Goal: Task Accomplishment & Management: Manage account settings

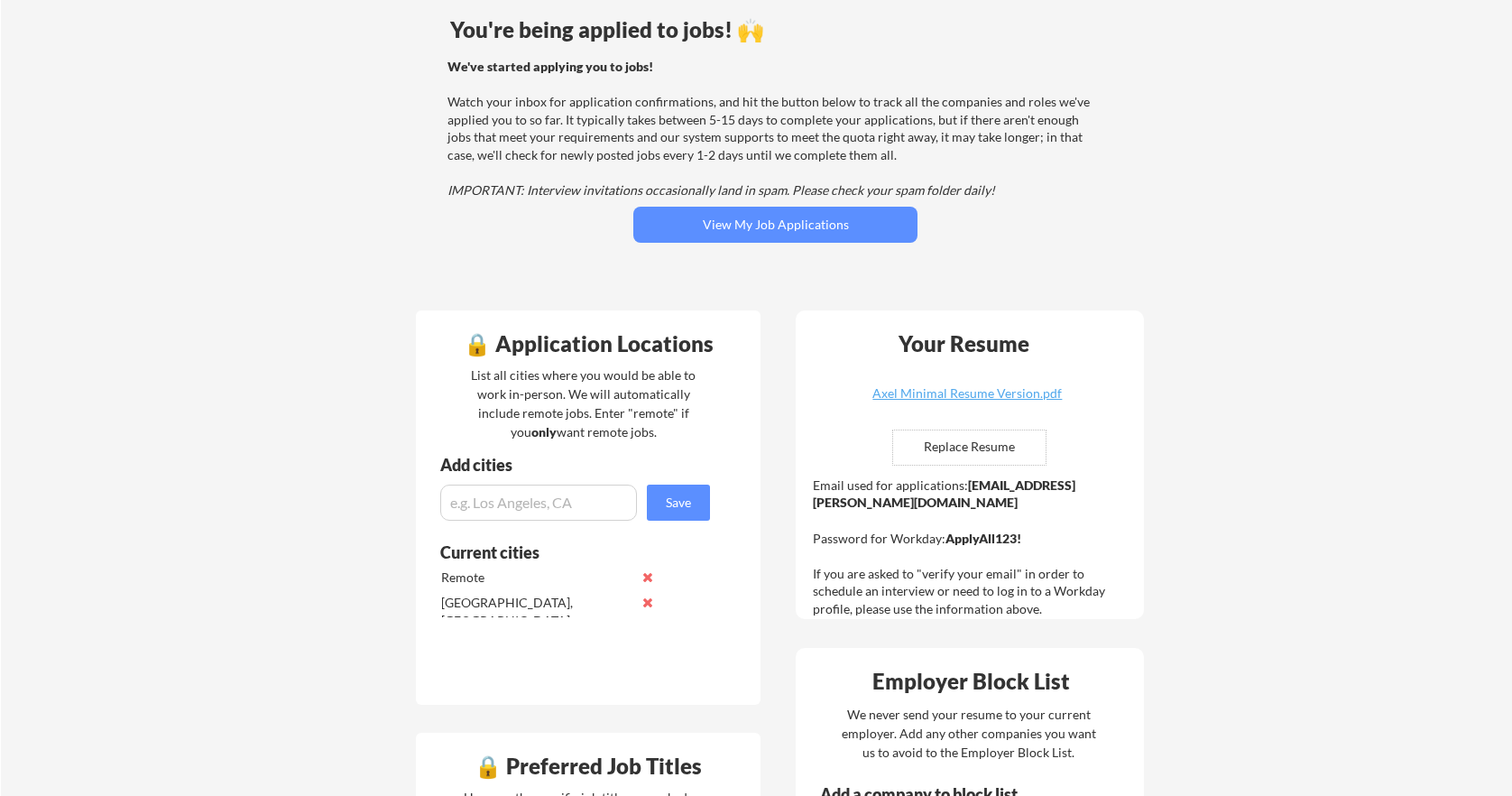
scroll to position [151, 0]
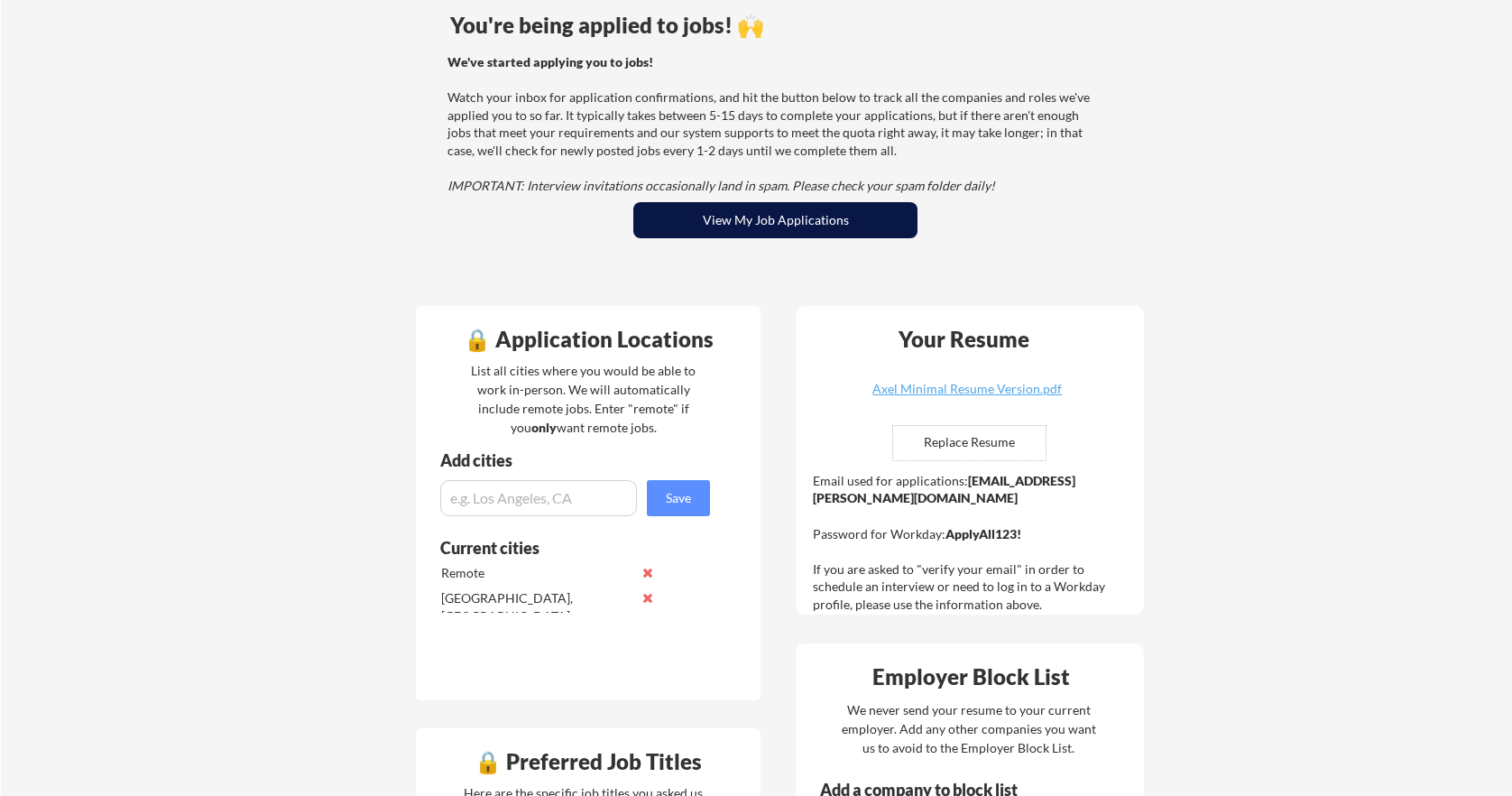
click at [823, 220] on button "View My Job Applications" at bounding box center [774, 220] width 284 height 36
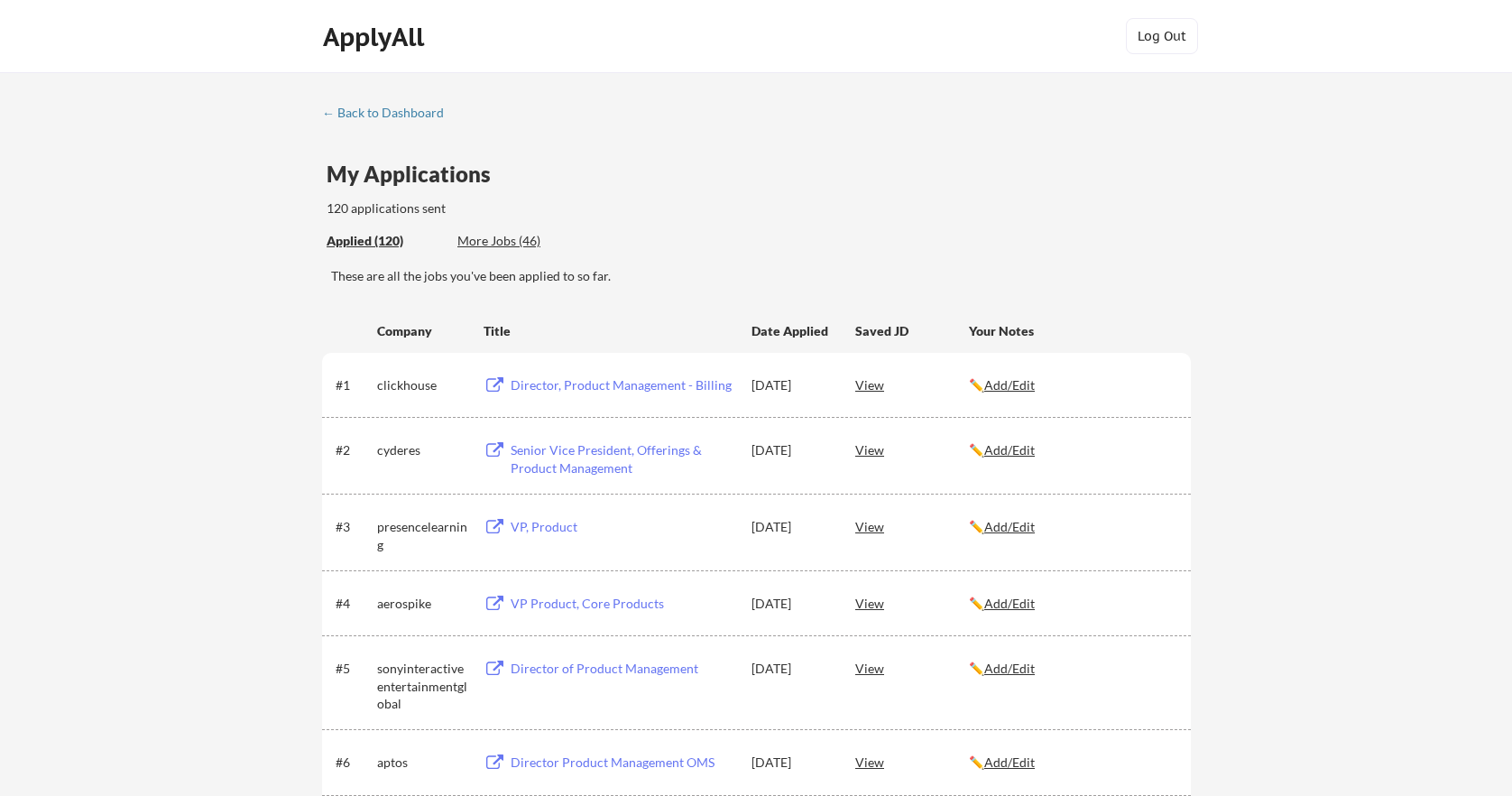
click at [473, 228] on div "Applied (120) More Jobs (46)" at bounding box center [458, 241] width 264 height 37
click at [480, 237] on div "More Jobs (46)" at bounding box center [523, 241] width 132 height 18
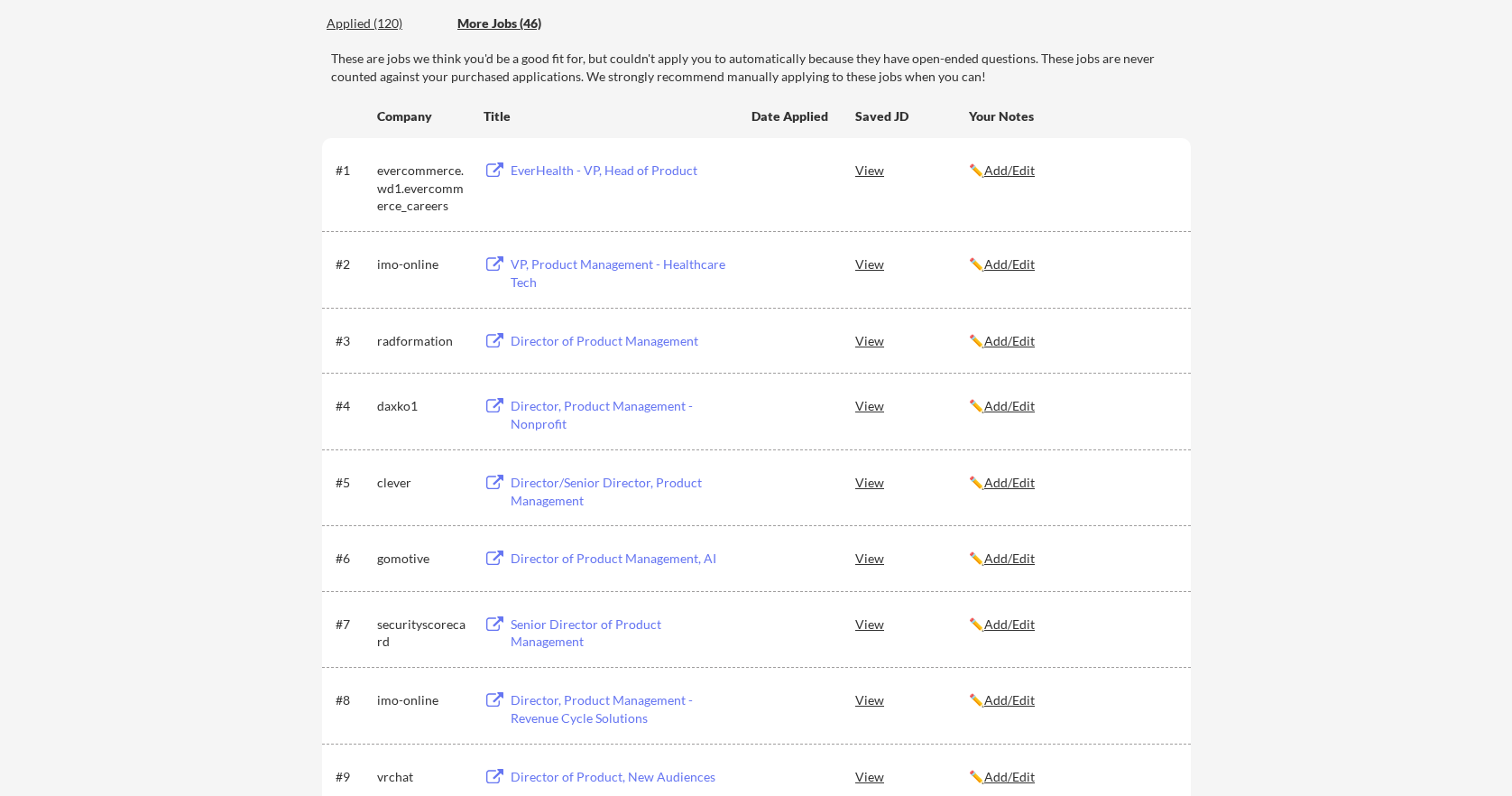
scroll to position [89, 0]
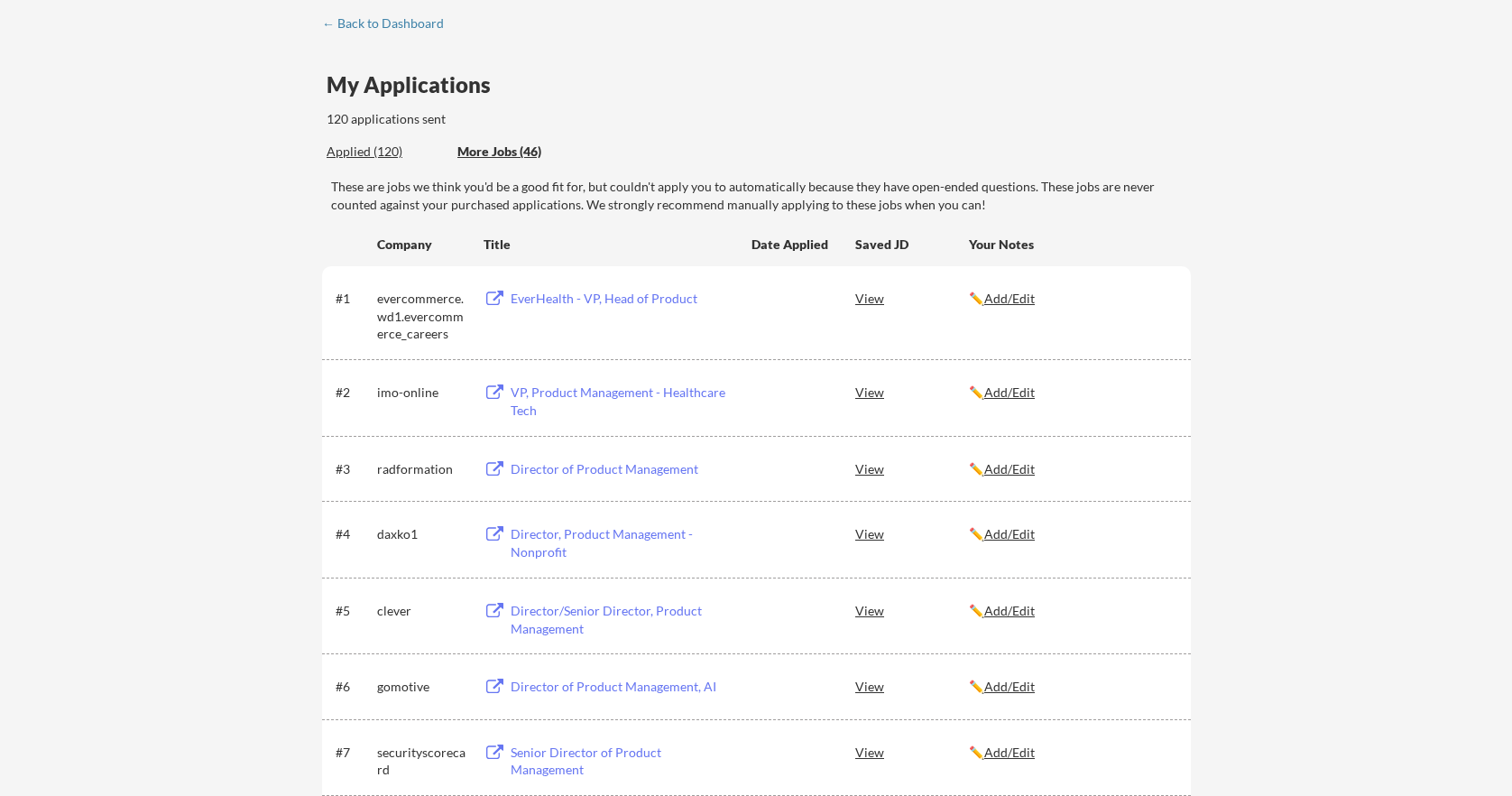
click at [559, 299] on div "EverHealth - VP, Head of Product" at bounding box center [622, 298] width 224 height 18
click at [873, 296] on div "View" at bounding box center [911, 297] width 113 height 33
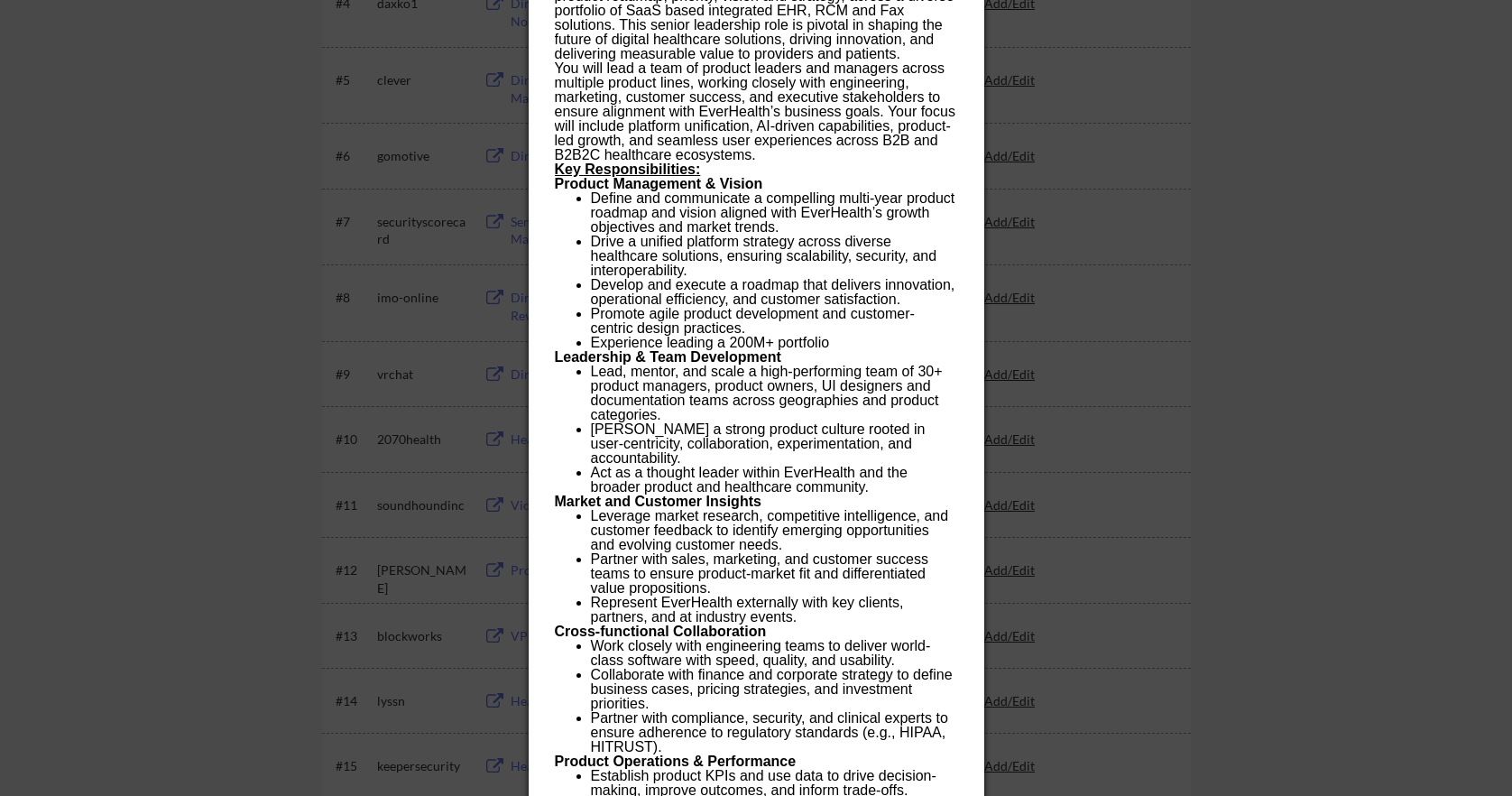
scroll to position [412, 0]
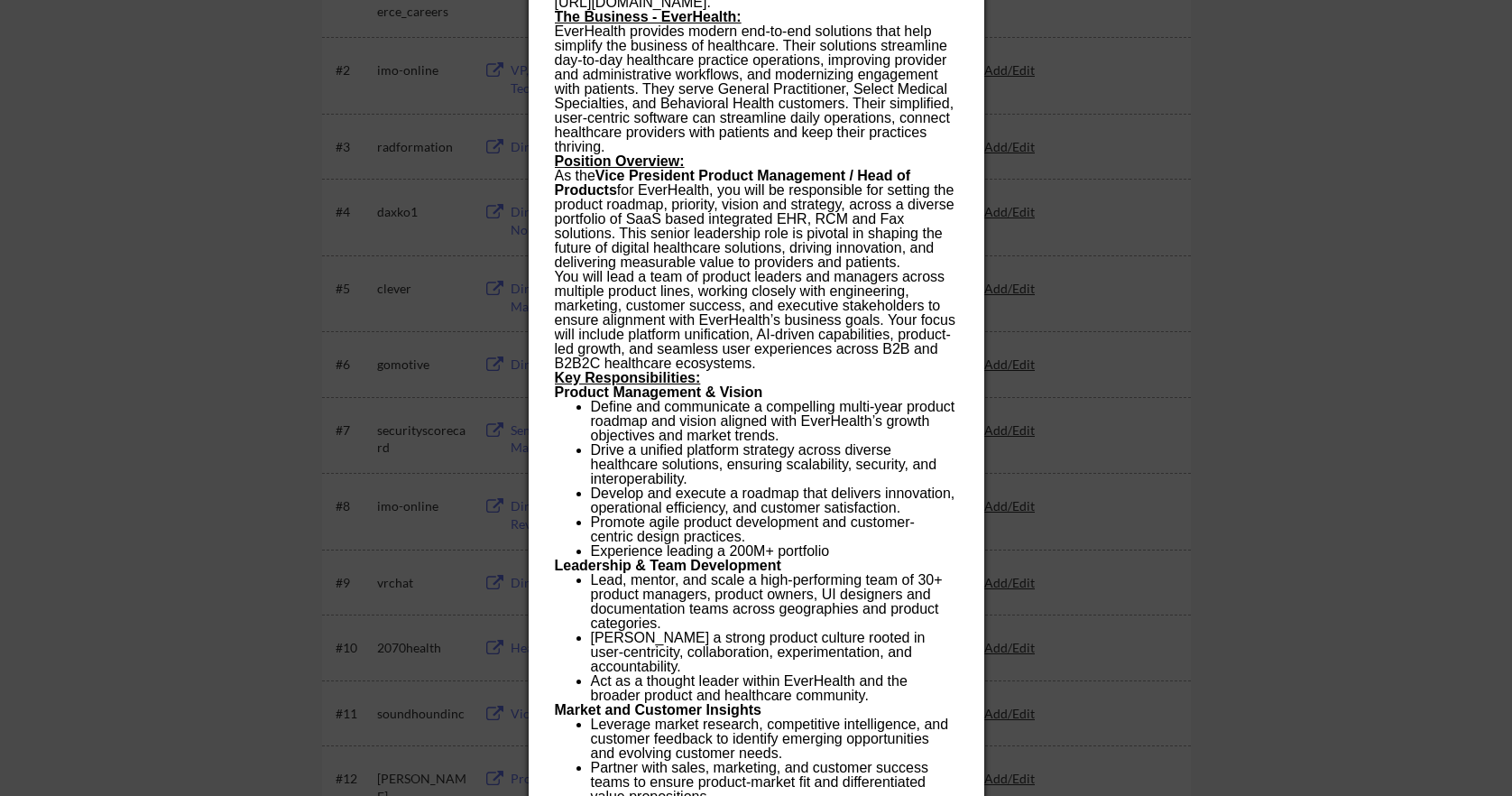
click at [1007, 133] on div at bounding box center [756, 398] width 1512 height 796
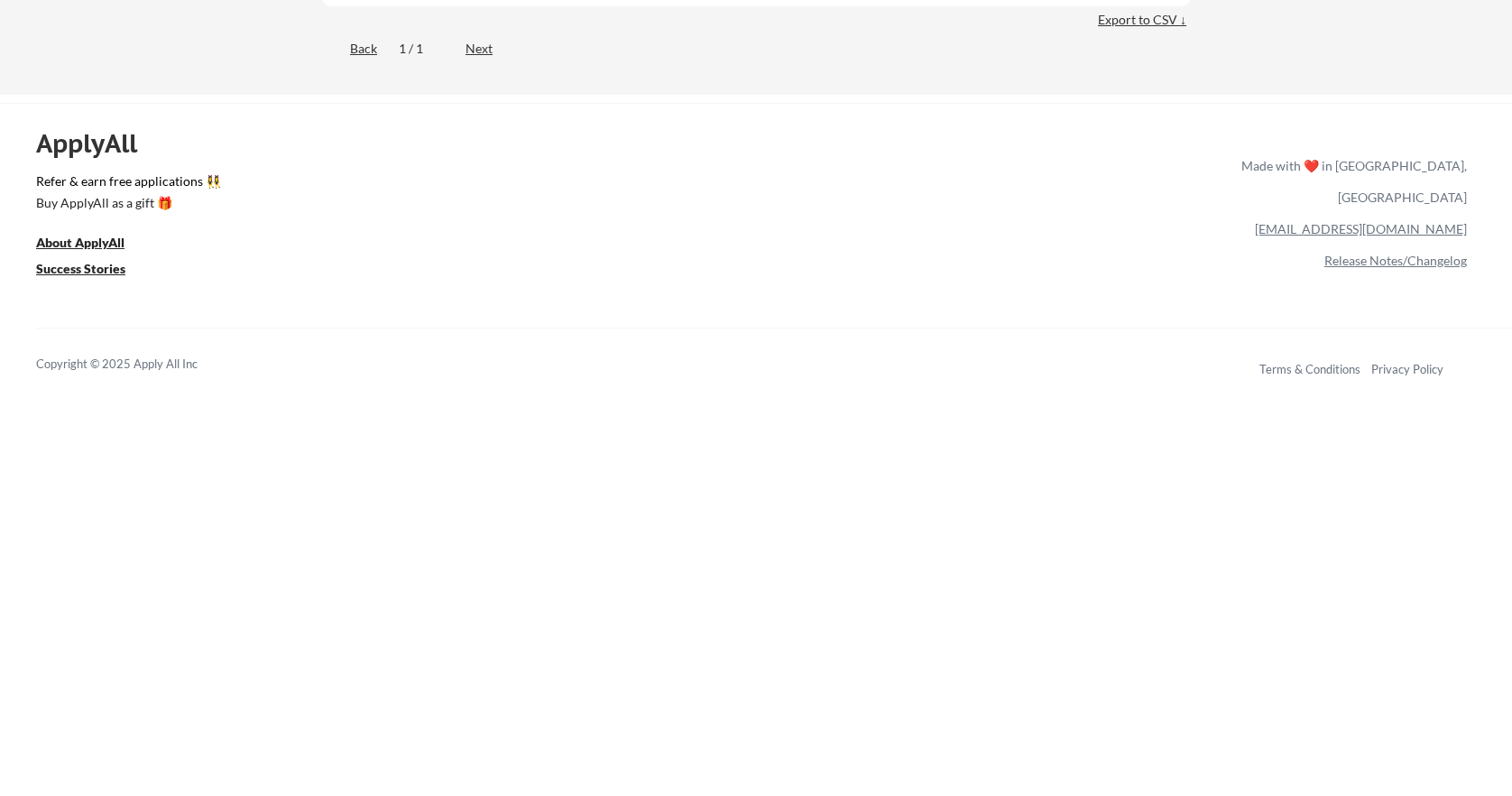
scroll to position [3228, 0]
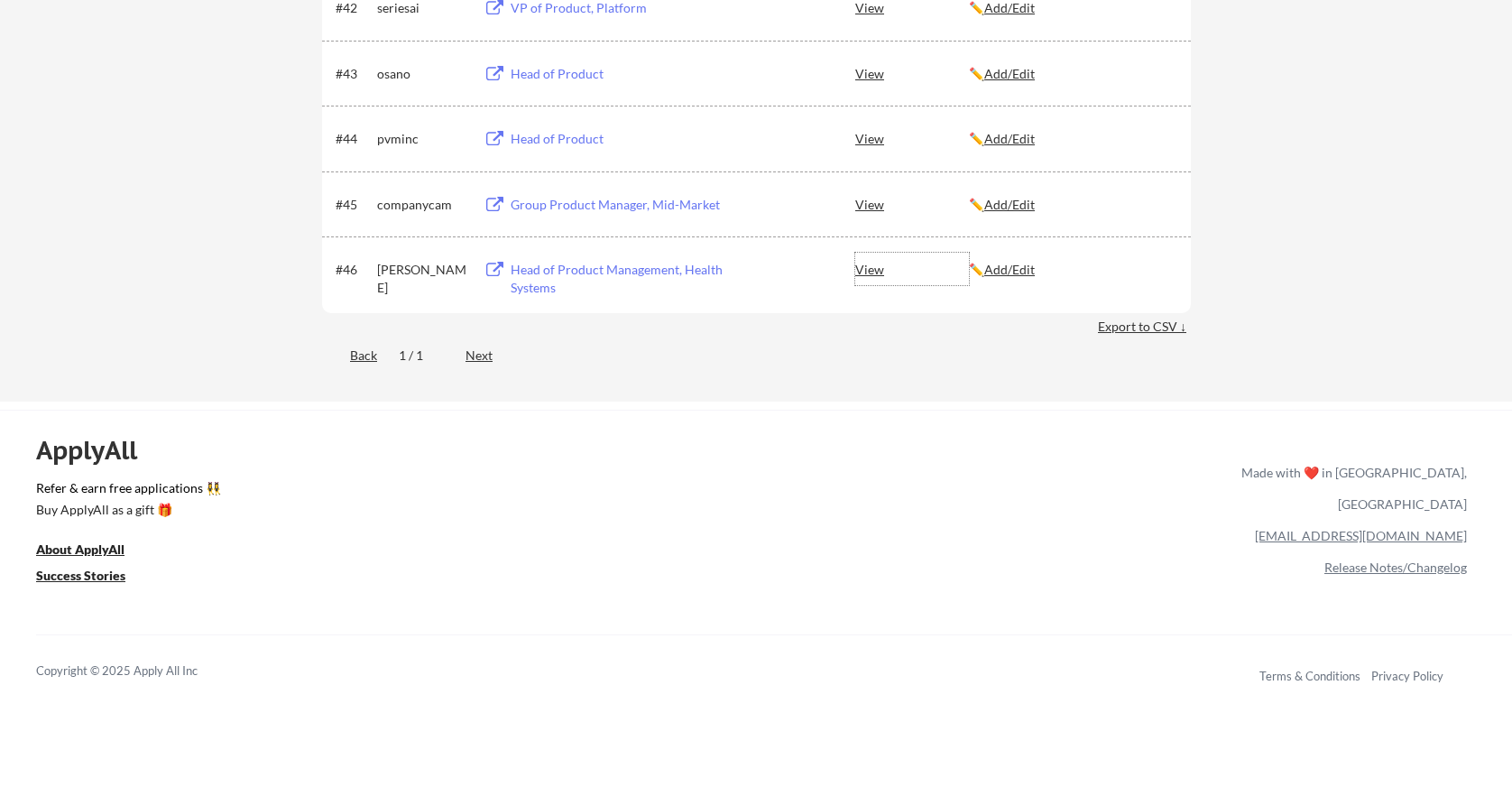
click at [876, 268] on div "View" at bounding box center [911, 269] width 113 height 33
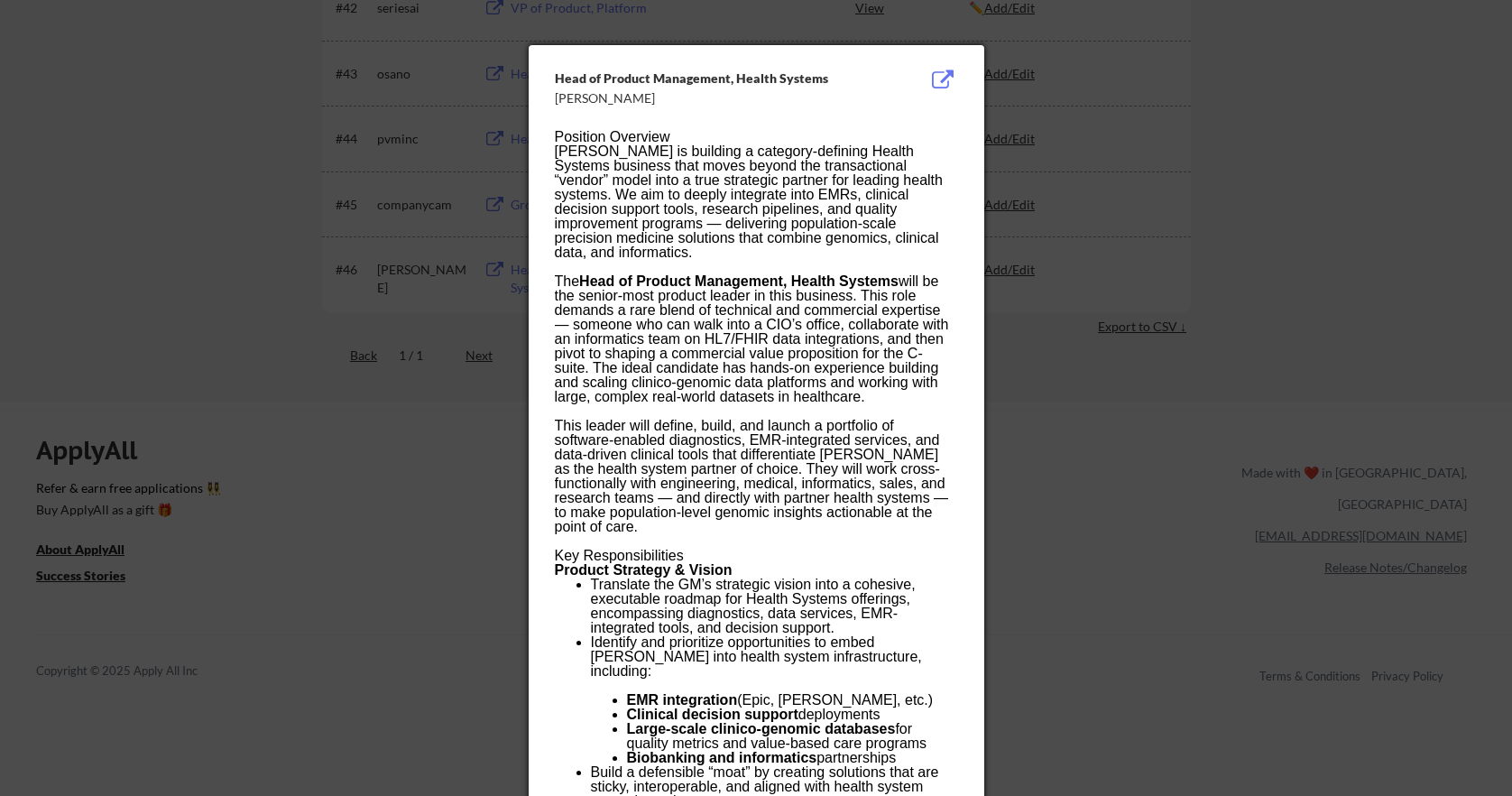
click at [944, 76] on button at bounding box center [943, 81] width 28 height 22
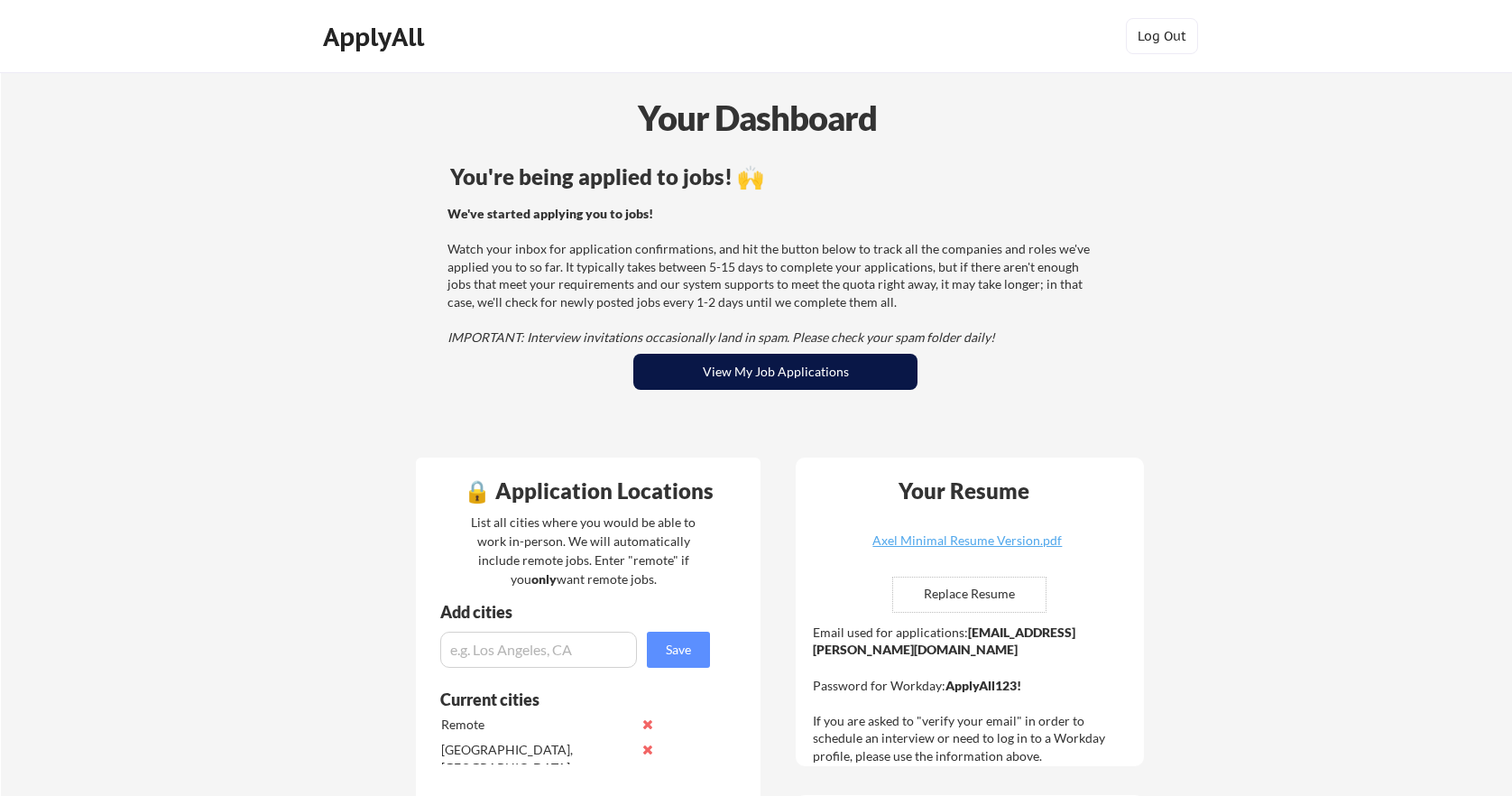
click at [801, 374] on button "View My Job Applications" at bounding box center [774, 372] width 284 height 36
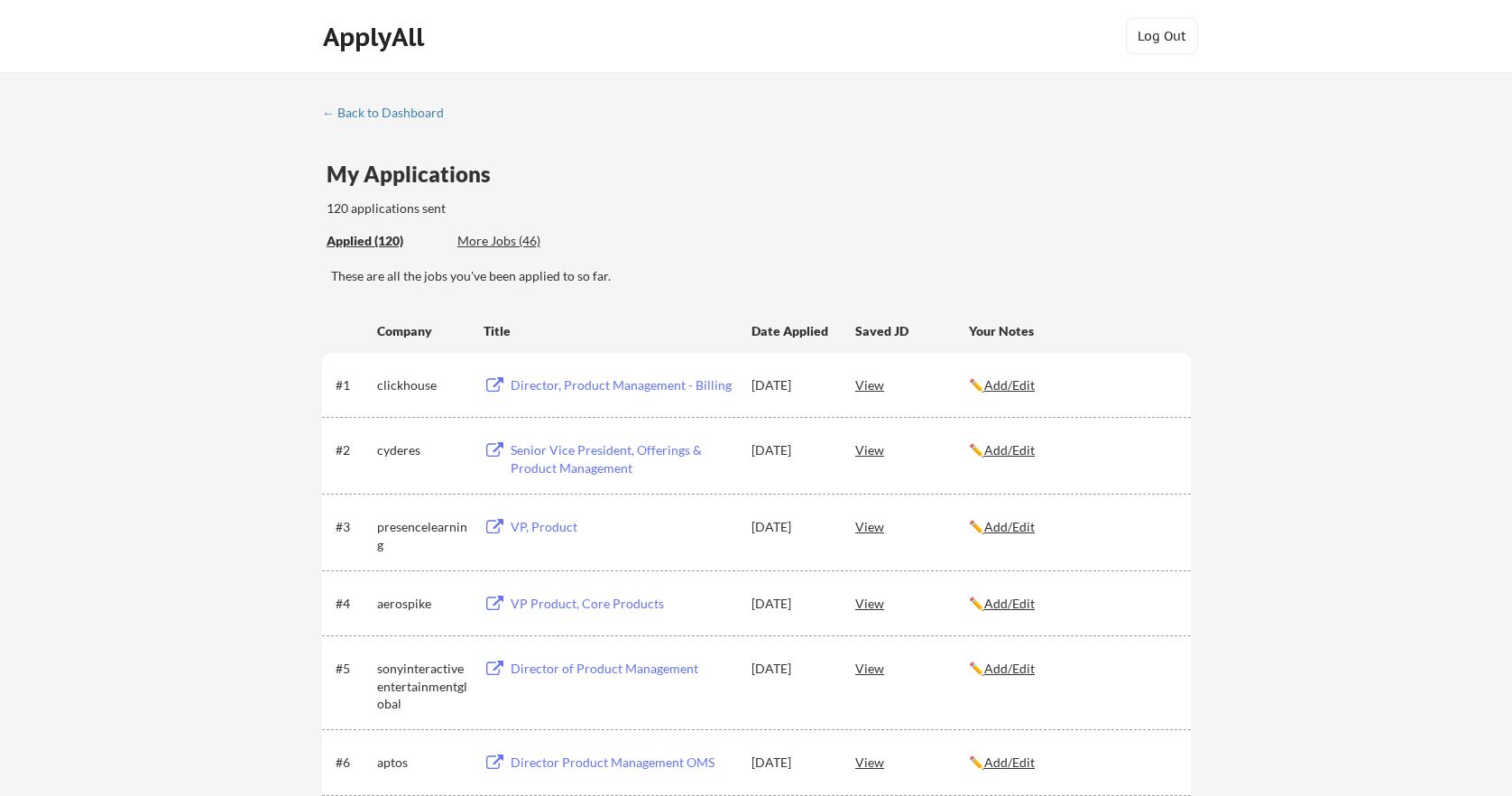
click at [510, 238] on div "More Jobs (46)" at bounding box center [523, 241] width 132 height 18
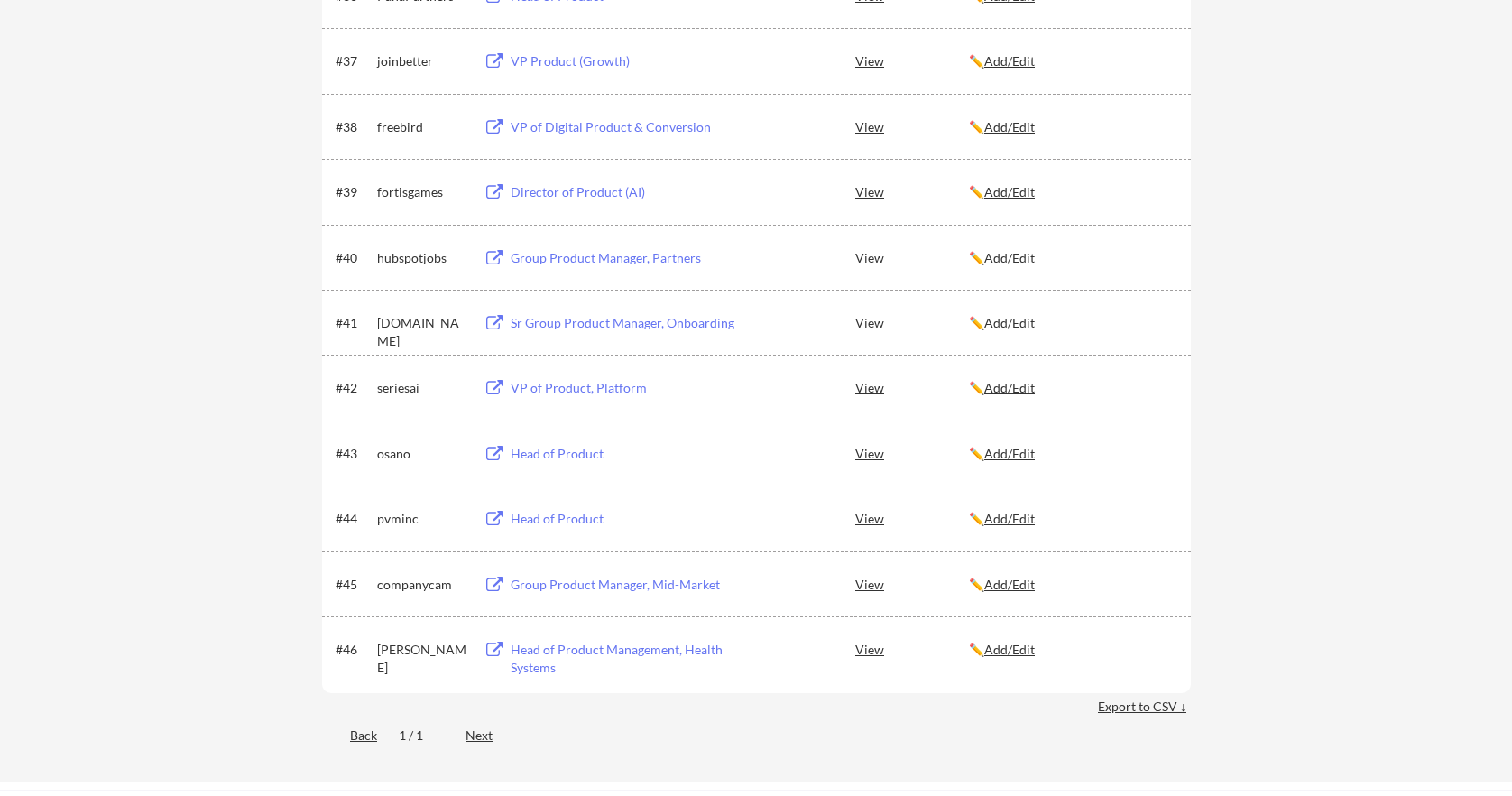
scroll to position [2842, 0]
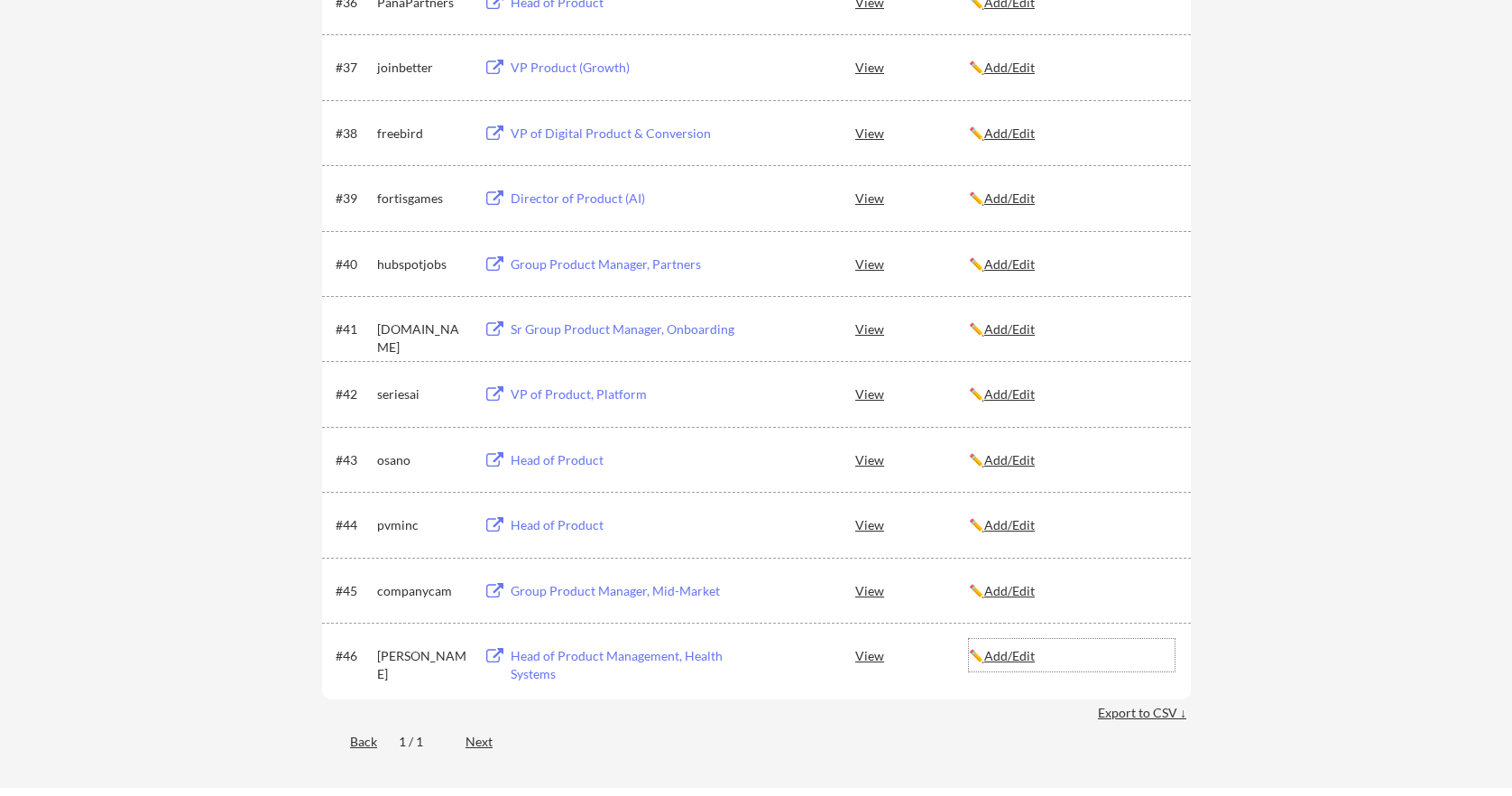
click at [1000, 650] on u "Add/Edit" at bounding box center [1009, 655] width 51 height 15
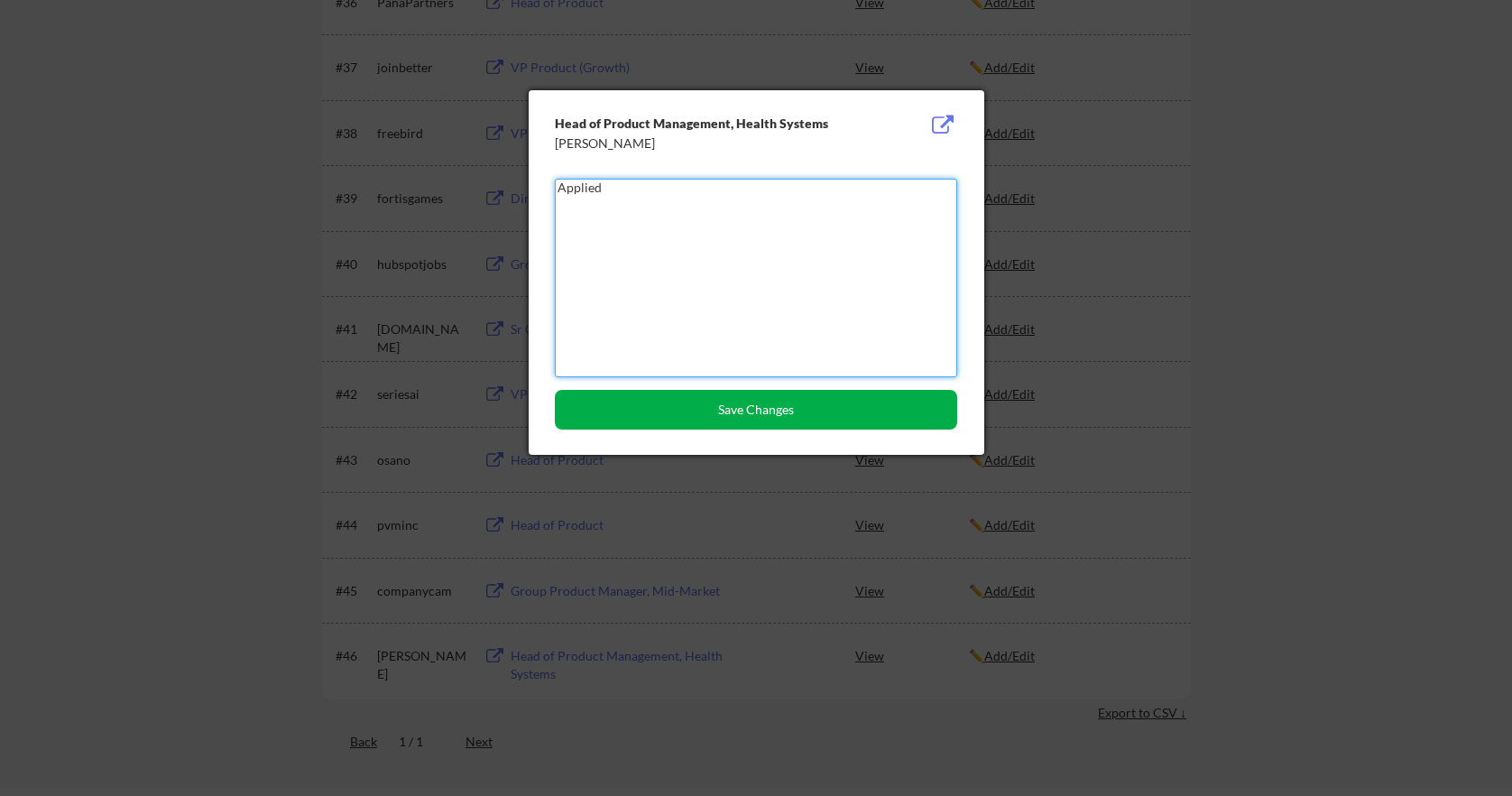
type textarea "Applied"
click at [809, 410] on button "Save Changes" at bounding box center [756, 410] width 402 height 40
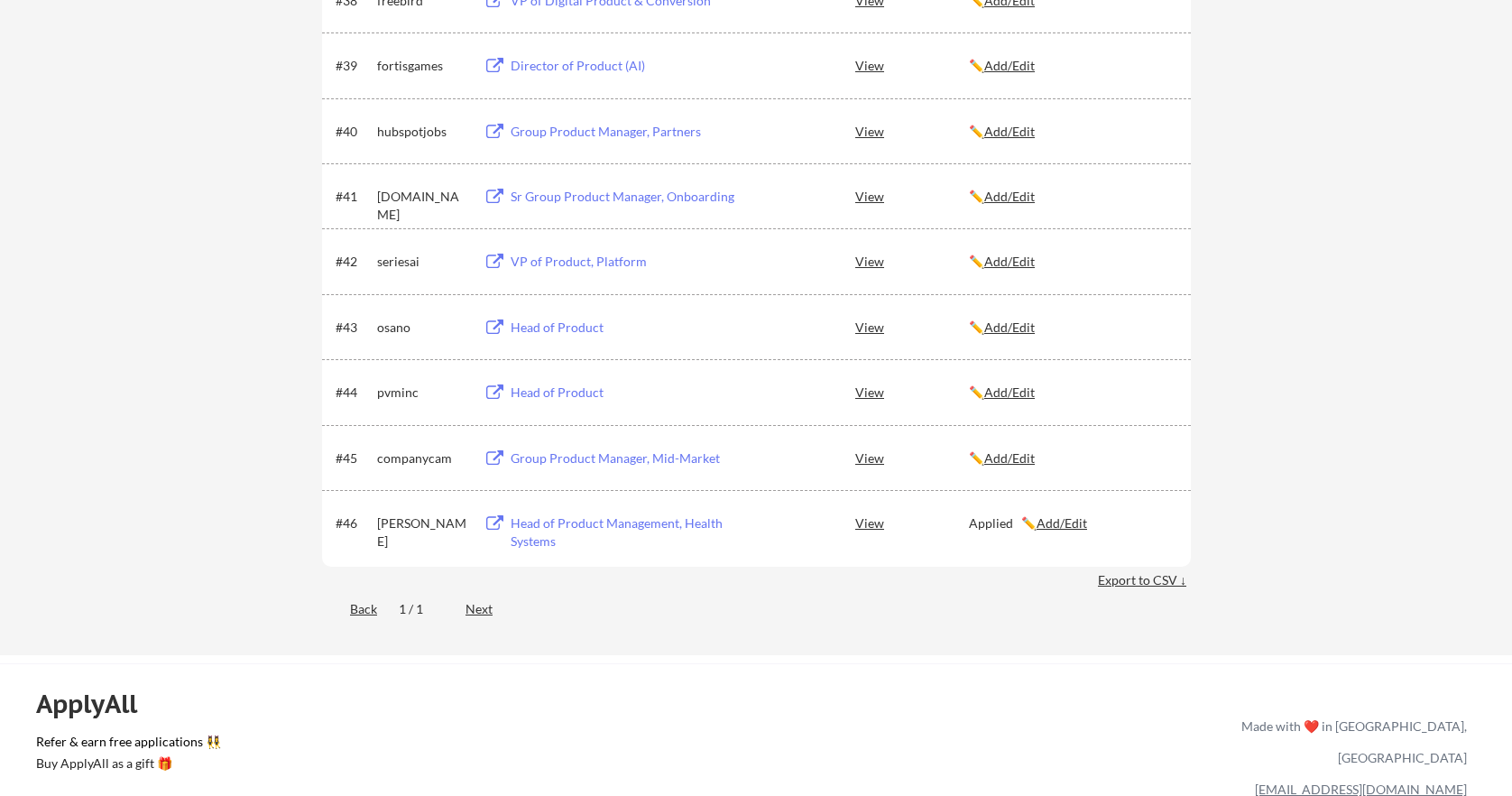
scroll to position [2974, 0]
click at [659, 458] on div "Group Product Manager, Mid-Market" at bounding box center [622, 459] width 224 height 18
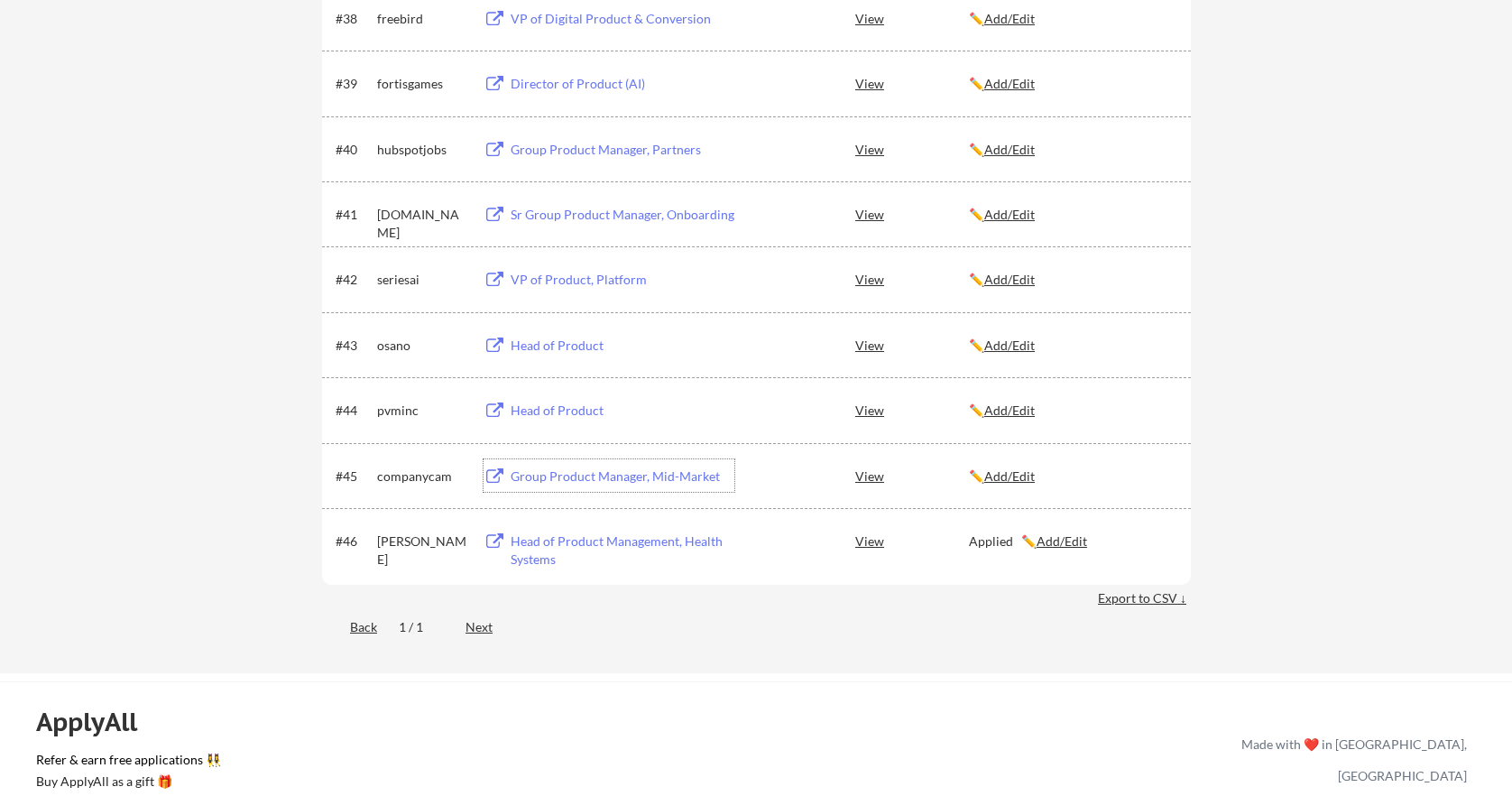
scroll to position [2927, 0]
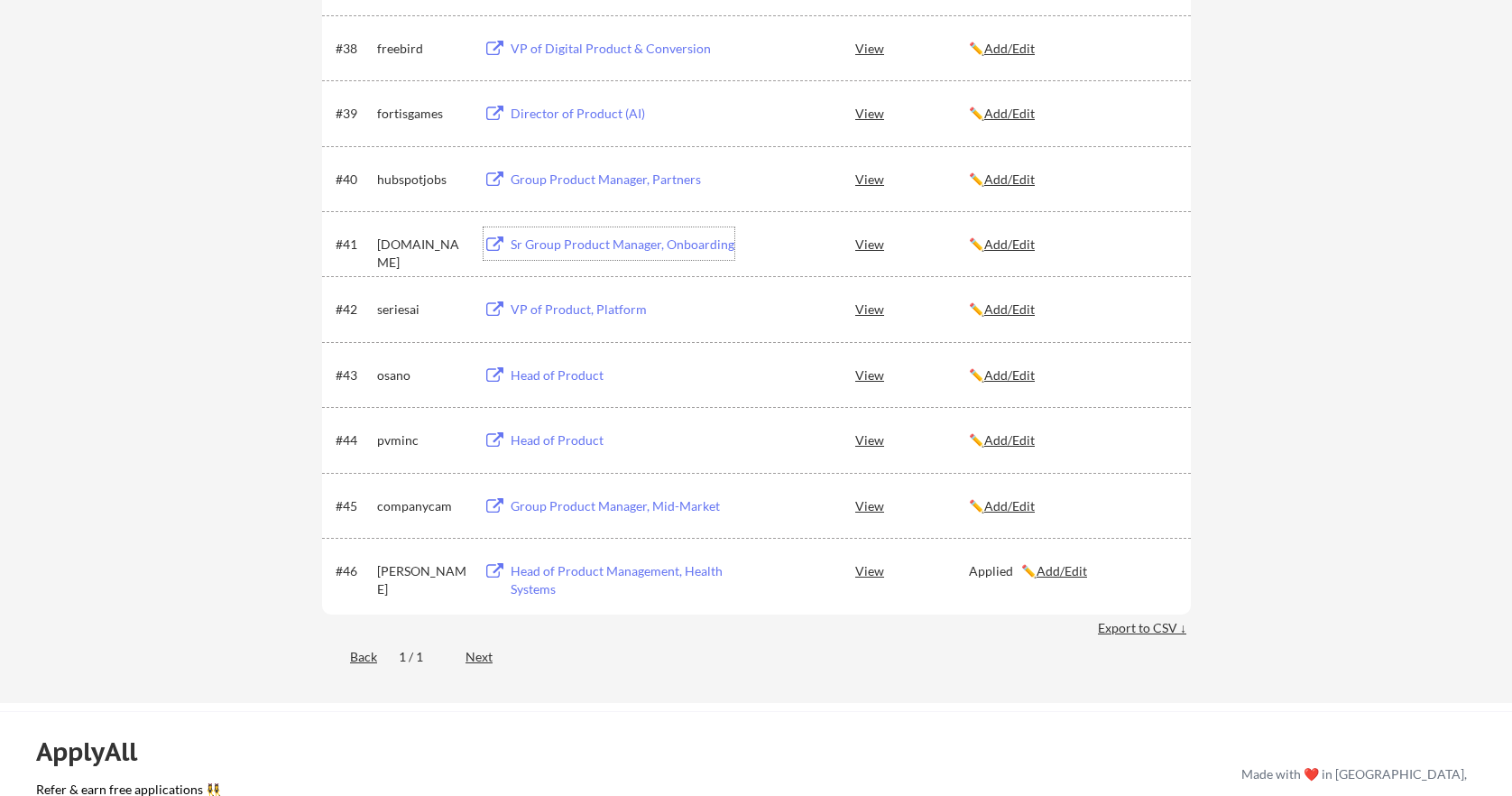
click at [664, 244] on div "Sr Group Product Manager, Onboarding" at bounding box center [622, 245] width 224 height 18
